Goal: Communication & Community: Answer question/provide support

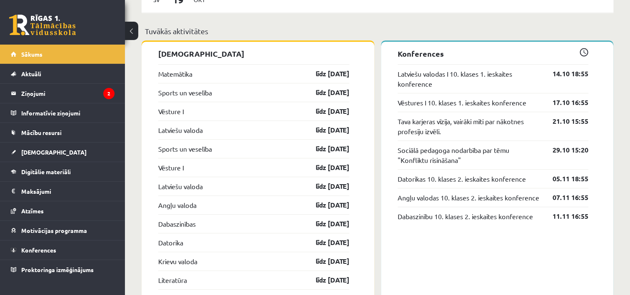
scroll to position [749, 0]
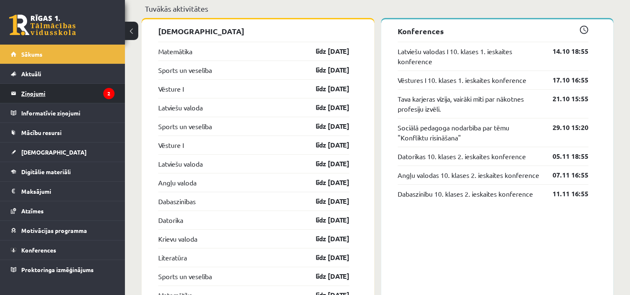
click at [64, 97] on legend "Ziņojumi 2" at bounding box center [67, 93] width 93 height 19
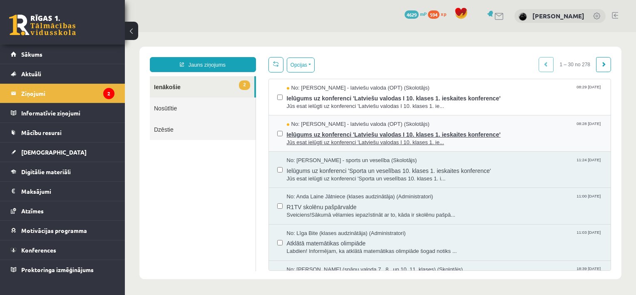
click at [377, 134] on span "Ielūgums uz konferenci 'Latviešu valodas I 10. klases 1. ieskaites konference'" at bounding box center [445, 133] width 316 height 10
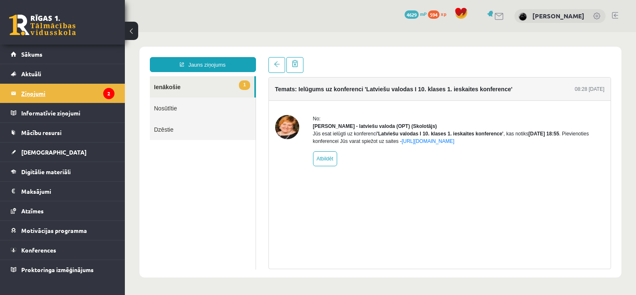
click at [108, 92] on icon "2" at bounding box center [108, 93] width 11 height 11
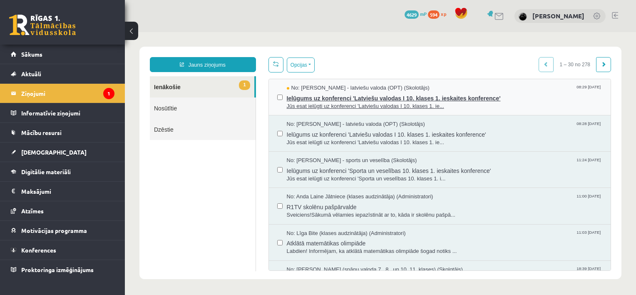
click at [353, 103] on span "Jūs esat ielūgti uz konferenci 'Latviešu valodas I 10. klases 1. ie..." at bounding box center [445, 106] width 316 height 8
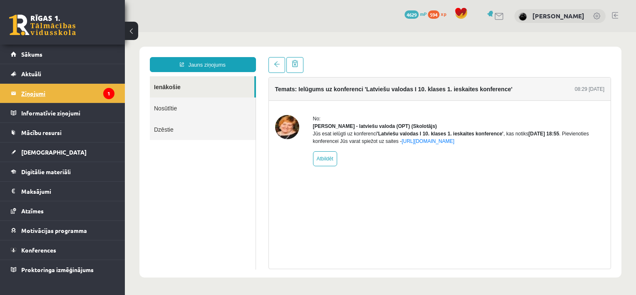
click at [77, 92] on legend "Ziņojumi 1" at bounding box center [67, 93] width 93 height 19
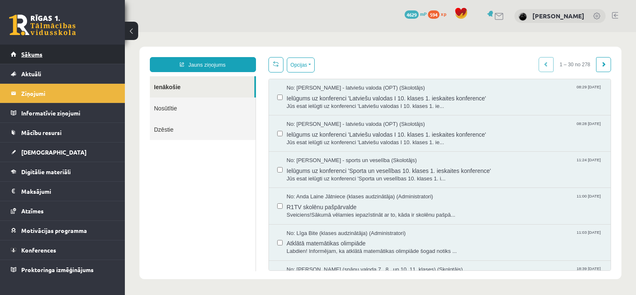
click at [77, 55] on link "Sākums" at bounding box center [63, 54] width 104 height 19
